Goal: Task Accomplishment & Management: Manage account settings

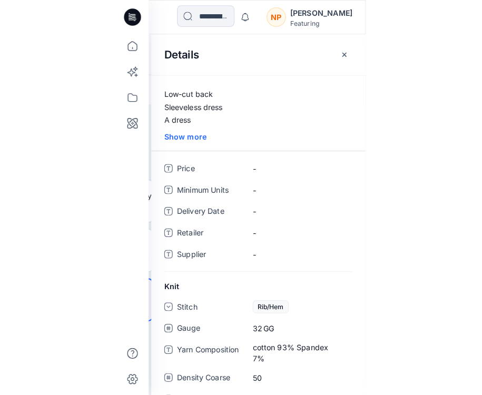
scroll to position [59, 0]
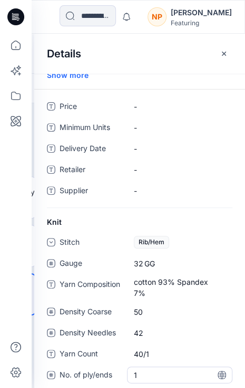
click at [140, 373] on ply\/ends "1" at bounding box center [180, 375] width 92 height 11
click at [140, 373] on input "*" at bounding box center [179, 374] width 105 height 17
click at [159, 355] on Count "40/1" at bounding box center [180, 354] width 92 height 11
click at [217, 336] on icon at bounding box center [221, 333] width 8 height 8
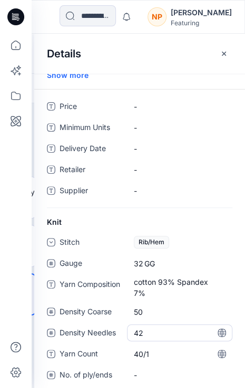
click at [181, 334] on Needles "42" at bounding box center [180, 332] width 92 height 11
click at [123, 347] on div "Stitch Rib/Hem Gauge 32 GG Yarn Composition cotton 93% Spandex 7% Density Coars…" at bounding box center [139, 315] width 185 height 162
click at [151, 335] on Needles "42" at bounding box center [180, 332] width 92 height 11
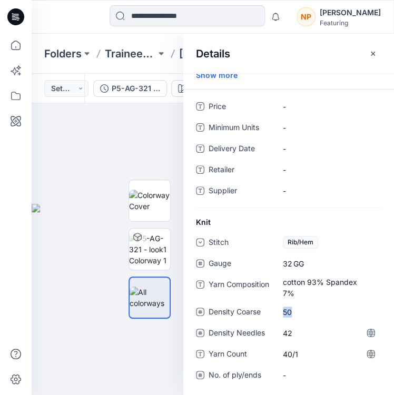
drag, startPoint x: 303, startPoint y: 315, endPoint x: 275, endPoint y: 315, distance: 28.4
click at [244, 315] on div "Density Coarse 50" at bounding box center [288, 311] width 185 height 17
click at [244, 310] on Coarse "50" at bounding box center [329, 311] width 92 height 11
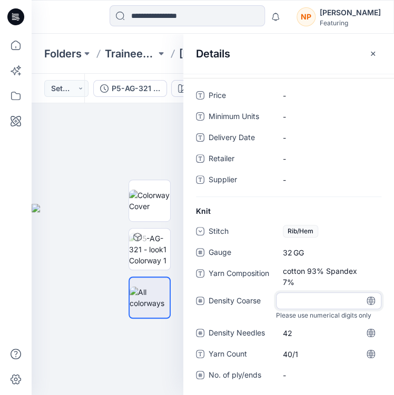
type input "*"
click at [244, 330] on Needles "42" at bounding box center [329, 332] width 92 height 11
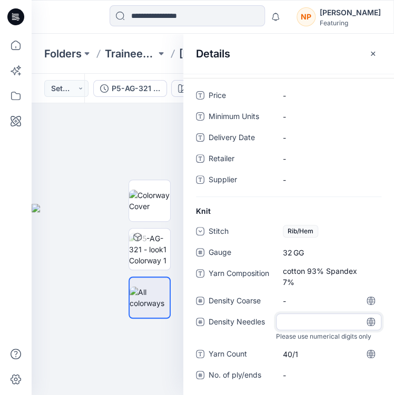
type input "*"
click at [244, 354] on Count "40/1" at bounding box center [329, 354] width 92 height 11
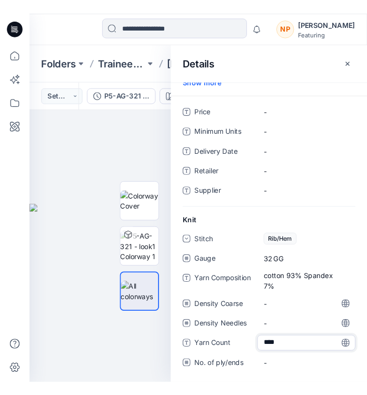
scroll to position [59, 0]
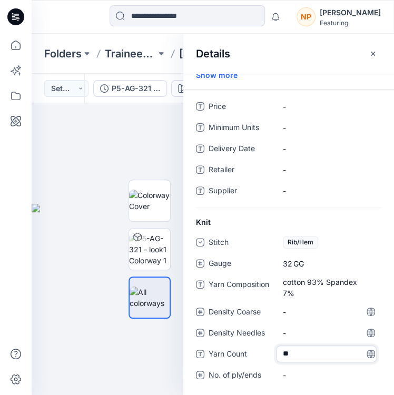
type textarea "*"
click at [244, 265] on span "GG" at bounding box center [305, 263] width 24 height 11
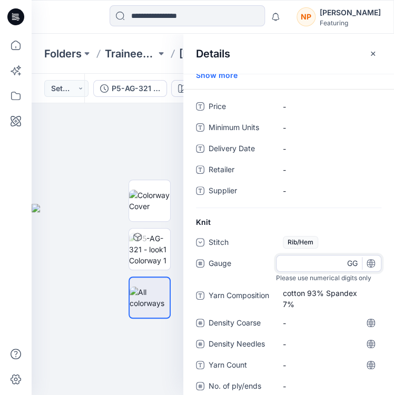
type input "*"
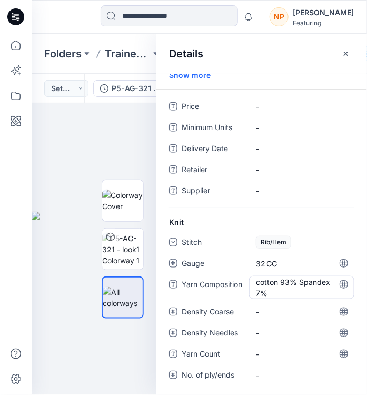
click at [244, 286] on "cotton 93% Spandex 7%" at bounding box center [302, 287] width 92 height 22
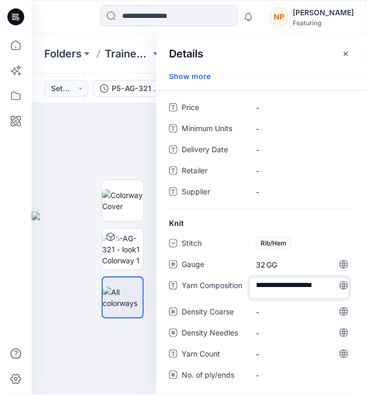
click at [244, 286] on textarea "**********" at bounding box center [299, 288] width 101 height 22
click at [244, 262] on span "GG" at bounding box center [278, 264] width 24 height 11
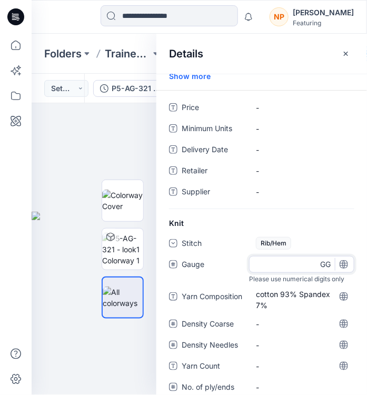
click at [244, 262] on input "**" at bounding box center [301, 264] width 105 height 17
click at [244, 261] on input "**" at bounding box center [301, 264] width 105 height 17
click at [244, 302] on div "Stitch Rib/Hem Gauge Please use numerical digits only GG Yarn Composition cotto…" at bounding box center [261, 321] width 185 height 173
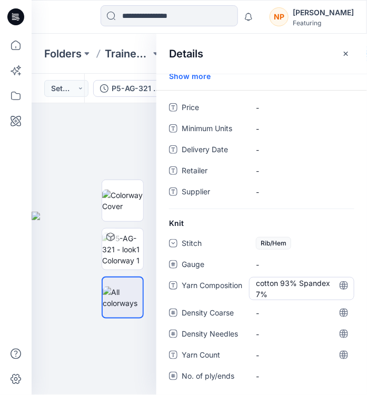
click at [244, 292] on "cotton 93% Spandex 7%" at bounding box center [302, 288] width 92 height 22
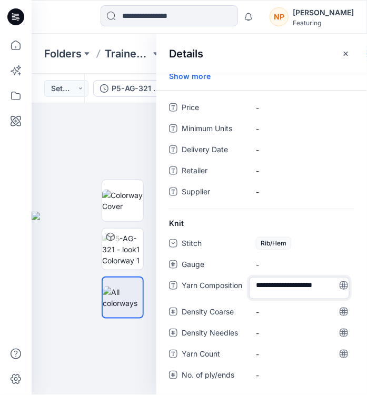
click at [244, 292] on textarea "**********" at bounding box center [299, 288] width 101 height 22
drag, startPoint x: 276, startPoint y: 292, endPoint x: 261, endPoint y: 287, distance: 16.2
click at [244, 287] on textarea "**********" at bounding box center [299, 288] width 101 height 22
type textarea "**********"
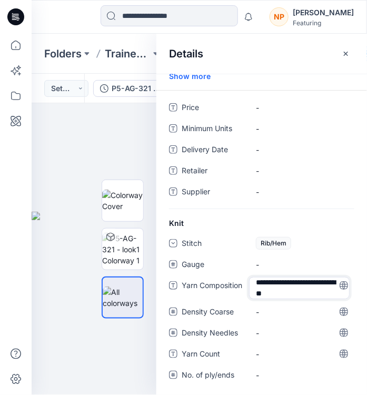
click at [244, 291] on textarea "**********" at bounding box center [299, 288] width 101 height 22
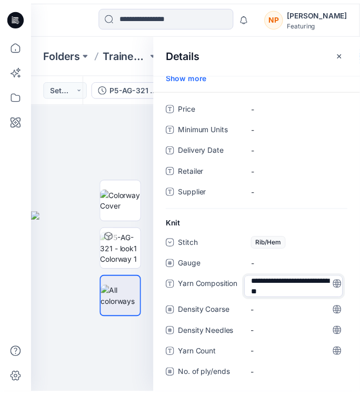
scroll to position [0, 0]
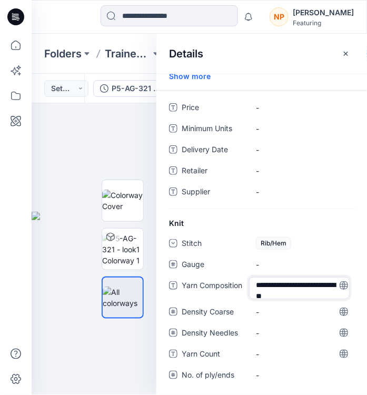
drag, startPoint x: 309, startPoint y: 291, endPoint x: 240, endPoint y: 281, distance: 70.3
click at [240, 281] on div "**********" at bounding box center [261, 288] width 185 height 22
click at [100, 136] on div at bounding box center [94, 249] width 125 height 292
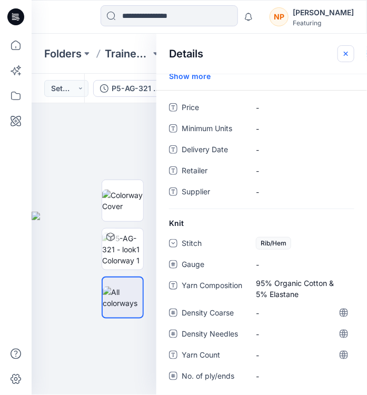
click at [244, 52] on icon "button" at bounding box center [346, 53] width 4 height 4
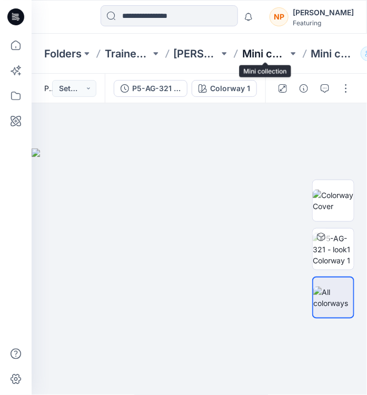
click at [244, 52] on p "Mini collection" at bounding box center [265, 53] width 46 height 15
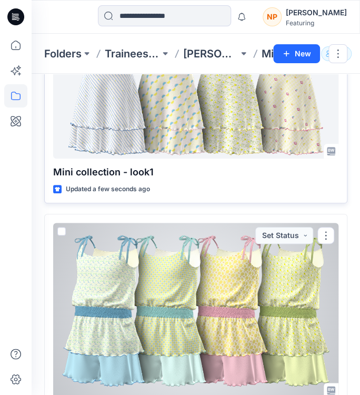
scroll to position [287, 0]
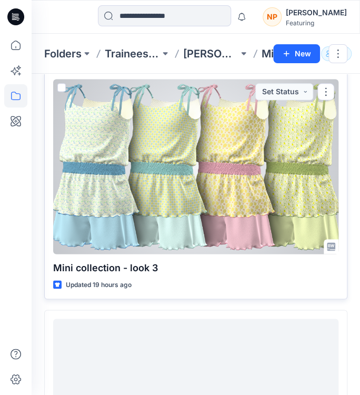
click at [211, 223] on div at bounding box center [195, 166] width 285 height 175
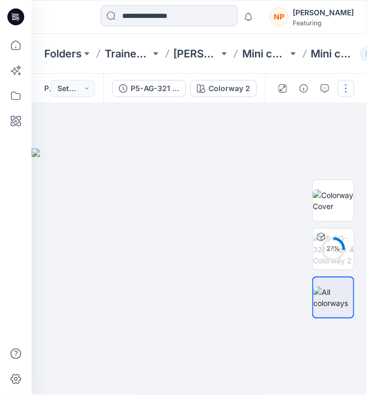
click at [244, 92] on button "button" at bounding box center [345, 88] width 17 height 17
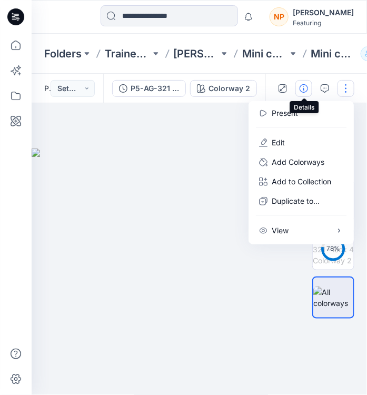
click at [244, 92] on icon "button" at bounding box center [304, 88] width 8 height 8
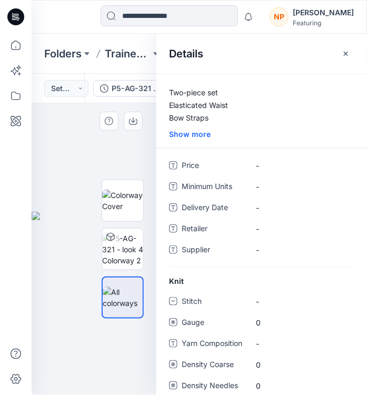
click at [140, 131] on div at bounding box center [94, 249] width 125 height 292
click at [121, 178] on div at bounding box center [123, 249] width 42 height 163
click at [244, 56] on icon "button" at bounding box center [346, 53] width 8 height 8
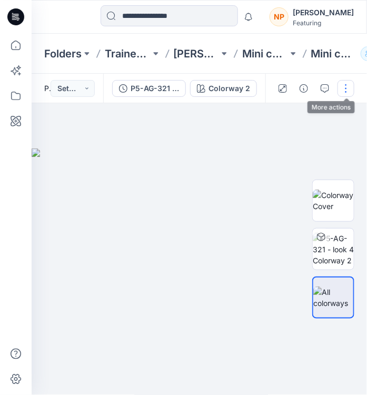
click at [244, 88] on button "button" at bounding box center [345, 88] width 17 height 17
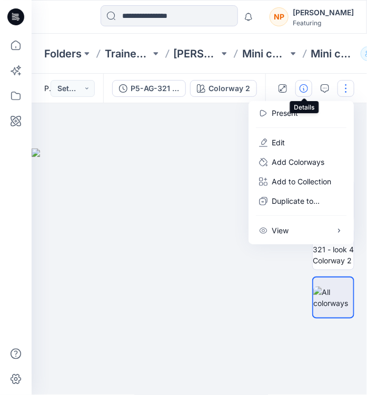
click at [244, 88] on icon "button" at bounding box center [304, 88] width 8 height 8
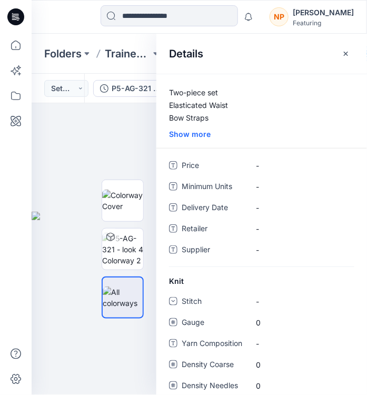
scroll to position [47, 0]
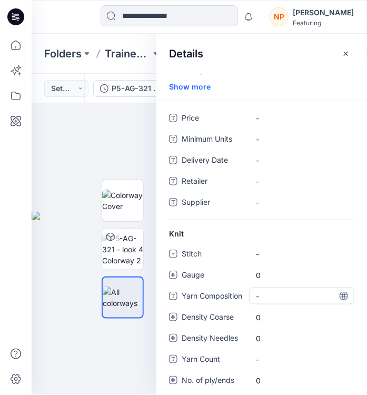
click at [244, 292] on "-" at bounding box center [302, 296] width 92 height 11
click at [244, 292] on textarea at bounding box center [301, 295] width 105 height 17
type textarea "**********"
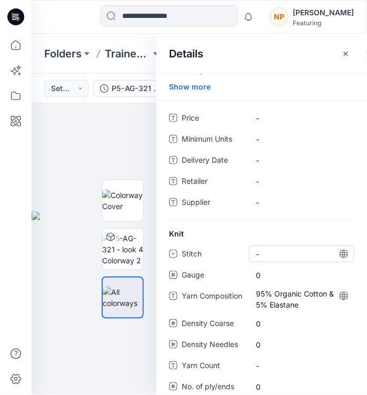
click at [244, 252] on div "-" at bounding box center [301, 253] width 105 height 17
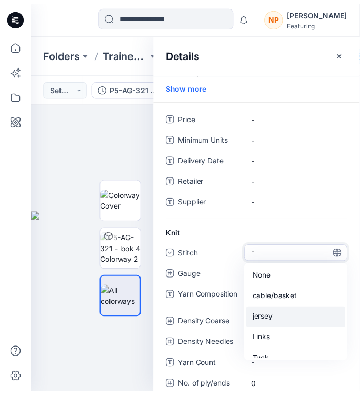
scroll to position [94, 0]
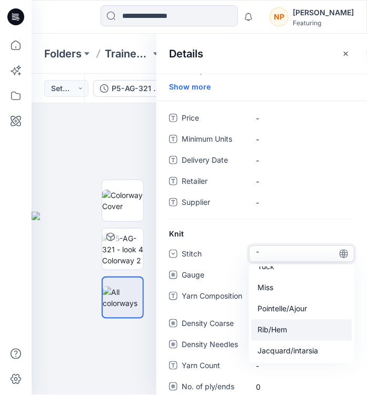
click at [244, 325] on div "Rib/Hem" at bounding box center [301, 330] width 101 height 21
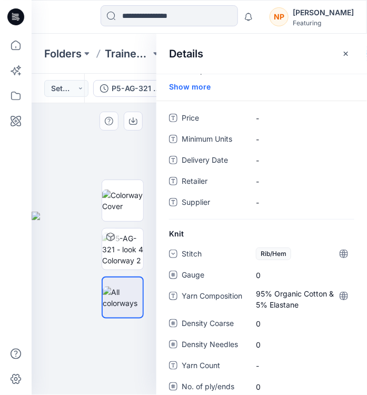
click at [74, 153] on div at bounding box center [94, 249] width 125 height 292
click at [244, 54] on icon "button" at bounding box center [346, 53] width 8 height 8
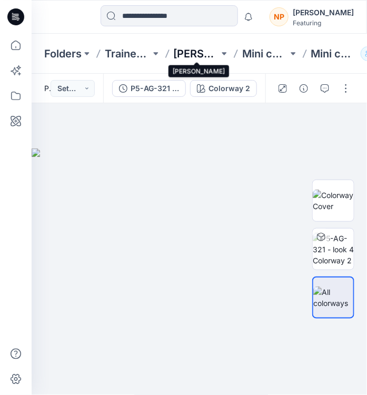
click at [207, 59] on p "[PERSON_NAME]" at bounding box center [197, 53] width 46 height 15
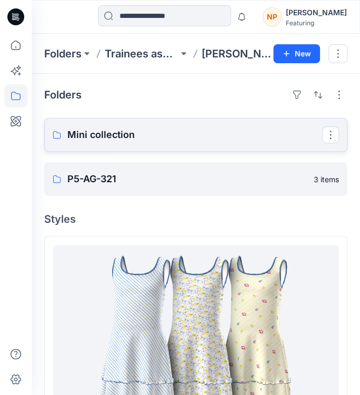
click at [149, 138] on p "Mini collection" at bounding box center [194, 134] width 255 height 15
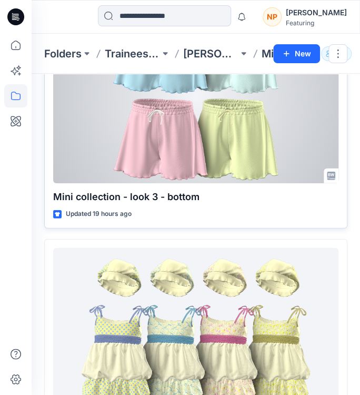
scroll to position [670, 0]
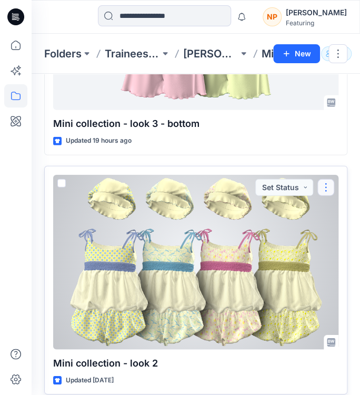
click at [244, 188] on button "button" at bounding box center [325, 187] width 17 height 17
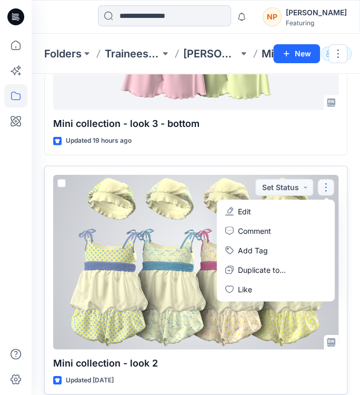
click at [177, 220] on div at bounding box center [195, 262] width 285 height 175
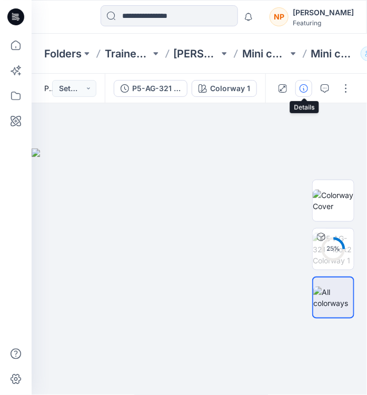
click at [244, 87] on icon "button" at bounding box center [304, 88] width 8 height 8
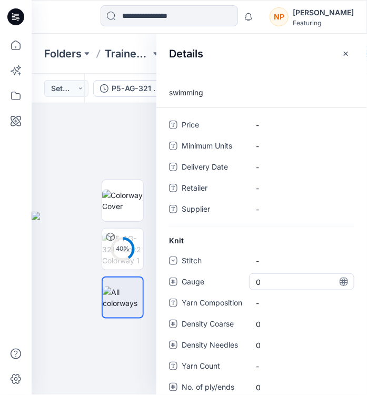
click at [244, 279] on span "0" at bounding box center [302, 281] width 92 height 11
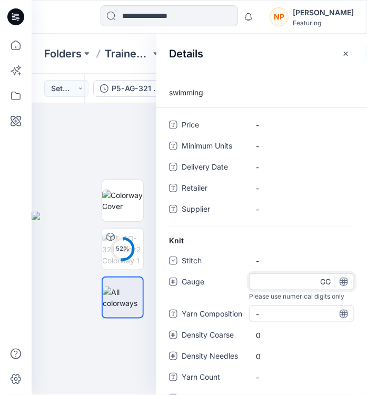
click at [244, 312] on div "Stitch - Gauge Please use numerical digits only GG Yarn Composition - Density C…" at bounding box center [261, 335] width 185 height 167
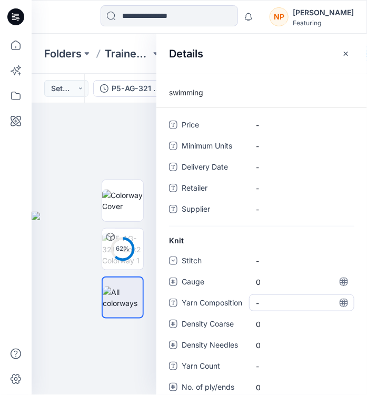
click at [244, 302] on "-" at bounding box center [302, 302] width 92 height 11
type textarea "**********"
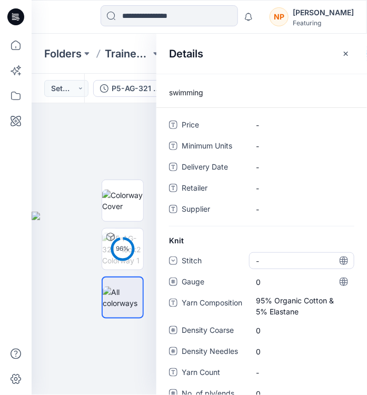
click at [244, 261] on div "-" at bounding box center [301, 260] width 105 height 17
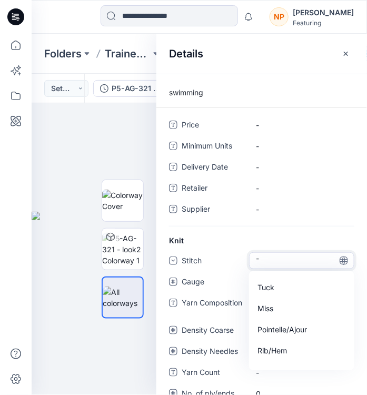
scroll to position [94, 0]
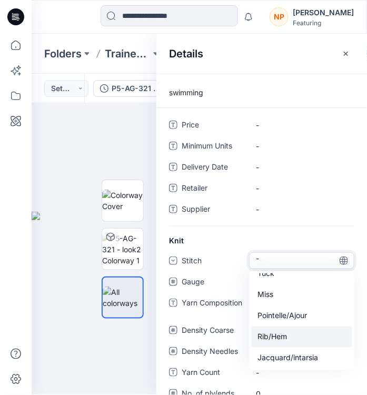
click at [244, 334] on div "Rib/Hem" at bounding box center [301, 336] width 101 height 21
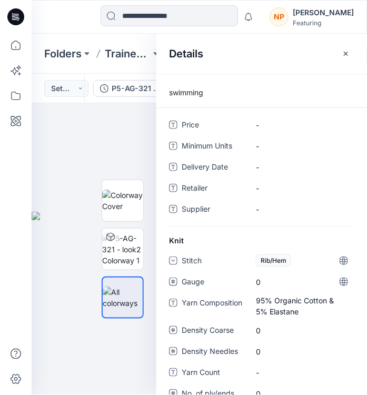
click at [234, 239] on div "Knit Stitch Rib/Hem Gauge 0 Yarn Composition 95% Organic Cotton & 5% Elastane D…" at bounding box center [261, 325] width 211 height 180
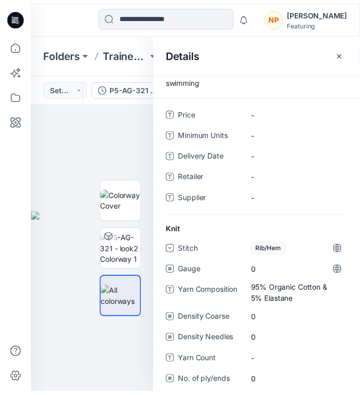
scroll to position [0, 0]
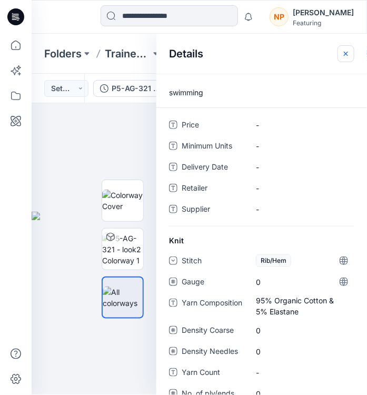
click at [244, 52] on icon "button" at bounding box center [346, 53] width 8 height 8
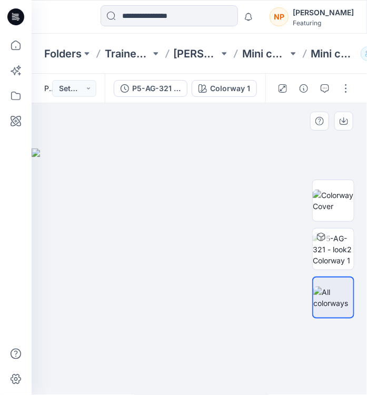
drag, startPoint x: 173, startPoint y: 153, endPoint x: 172, endPoint y: 160, distance: 6.9
click at [173, 153] on img at bounding box center [199, 271] width 335 height 247
click at [181, 51] on p "[PERSON_NAME]" at bounding box center [197, 53] width 46 height 15
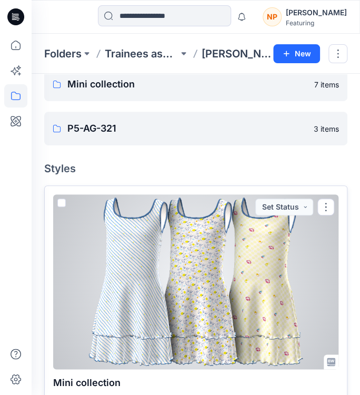
scroll to position [81, 0]
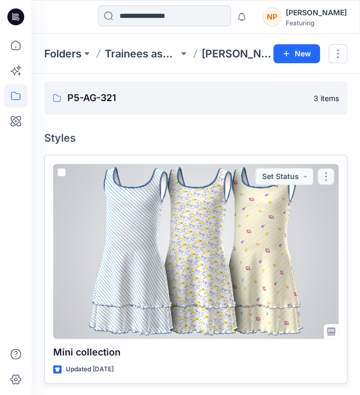
click at [244, 172] on button "button" at bounding box center [325, 176] width 17 height 17
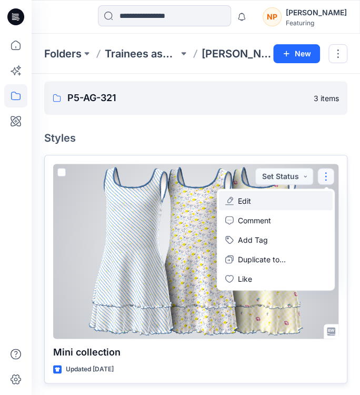
click at [244, 203] on button "Edit" at bounding box center [276, 200] width 114 height 19
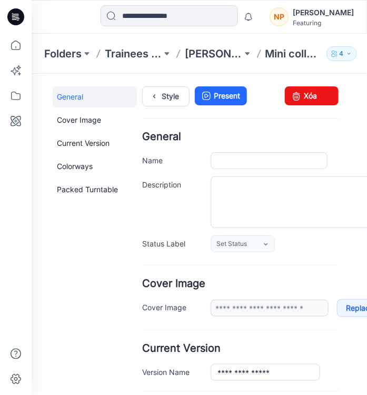
type input "**********"
drag, startPoint x: 305, startPoint y: 98, endPoint x: 260, endPoint y: 126, distance: 53.5
click at [244, 98] on link "Xóa" at bounding box center [311, 95] width 54 height 19
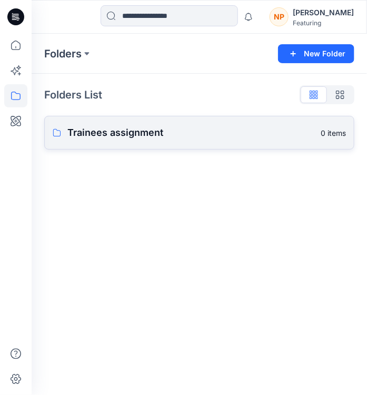
click at [148, 136] on p "Trainees assignment" at bounding box center [190, 132] width 247 height 15
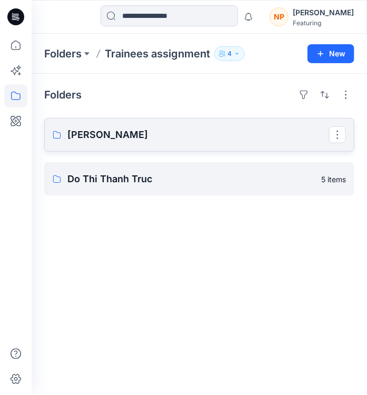
click at [132, 141] on p "[PERSON_NAME]" at bounding box center [198, 134] width 262 height 15
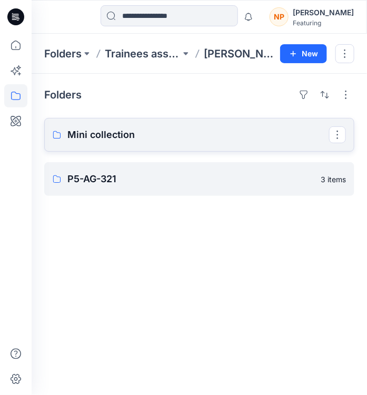
click at [133, 143] on link "Mini collection" at bounding box center [199, 135] width 310 height 34
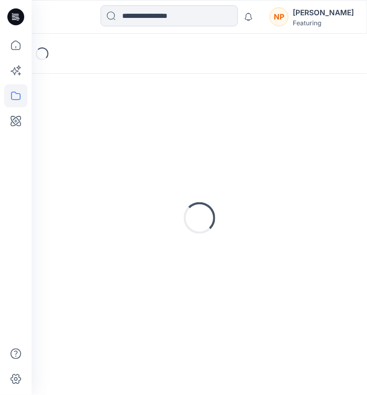
click at [133, 143] on div "Loading..." at bounding box center [199, 217] width 310 height 263
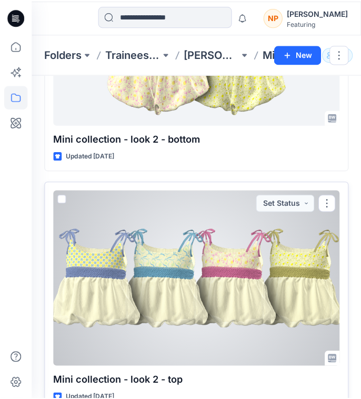
scroll to position [1397, 0]
